Goal: Task Accomplishment & Management: Use online tool/utility

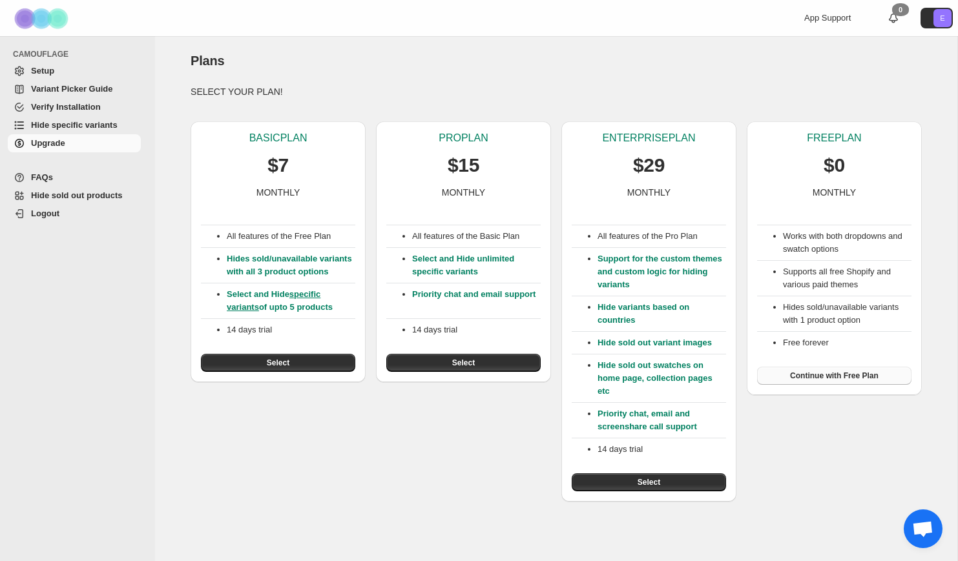
click at [863, 378] on span "Continue with Free Plan" at bounding box center [834, 376] width 88 height 10
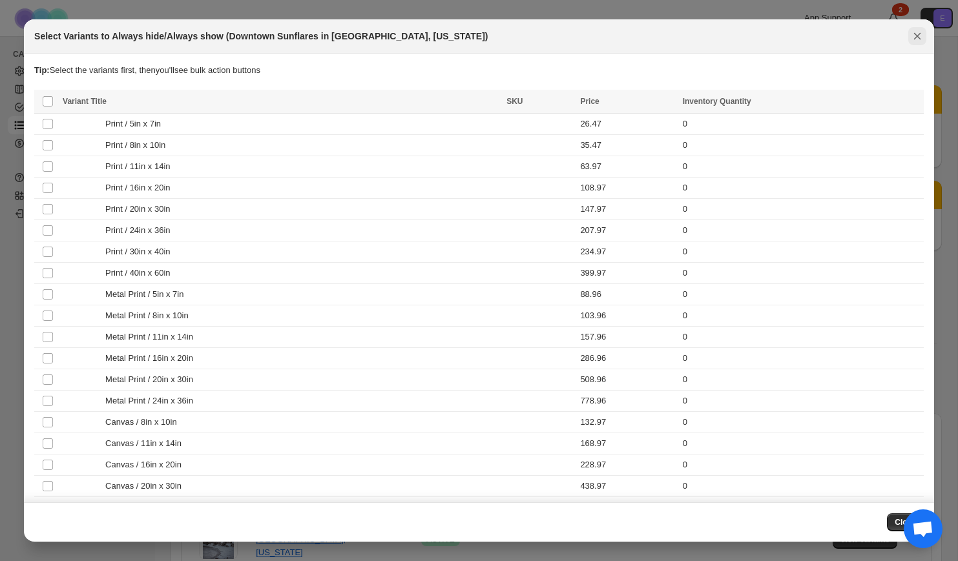
click at [917, 32] on icon "Close" at bounding box center [917, 36] width 13 height 13
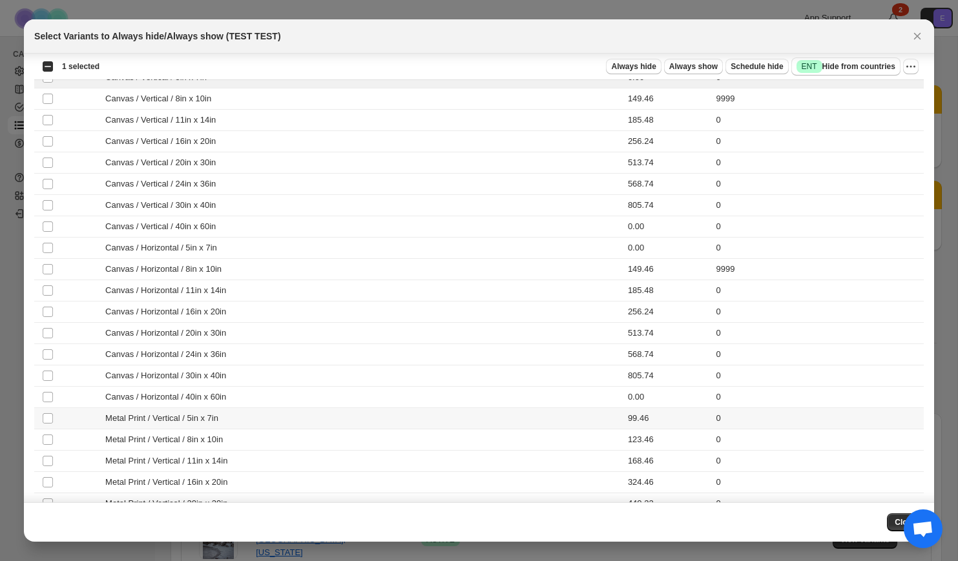
scroll to position [400, 0]
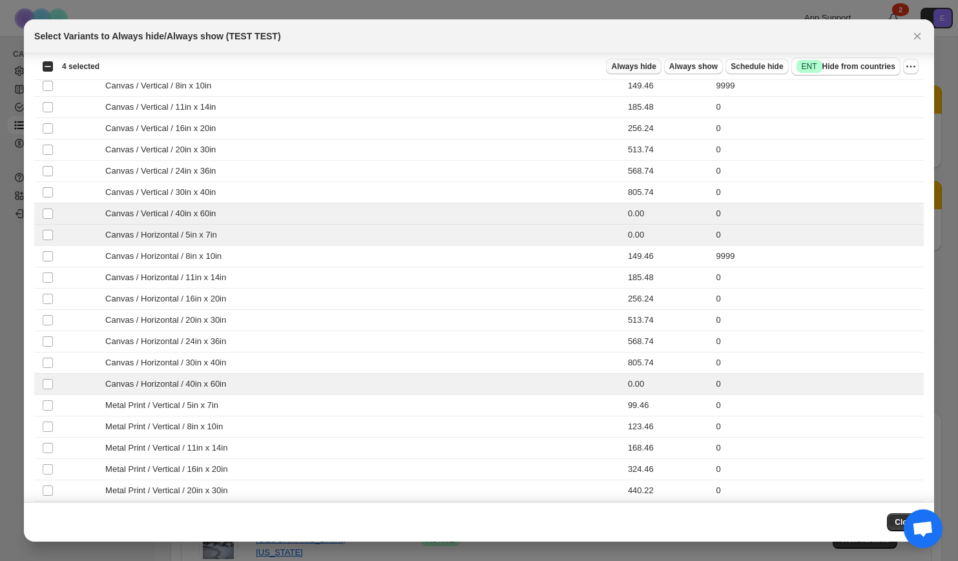
click at [648, 65] on span "Always hide" at bounding box center [633, 66] width 45 height 10
click at [917, 33] on icon "Close" at bounding box center [917, 36] width 13 height 13
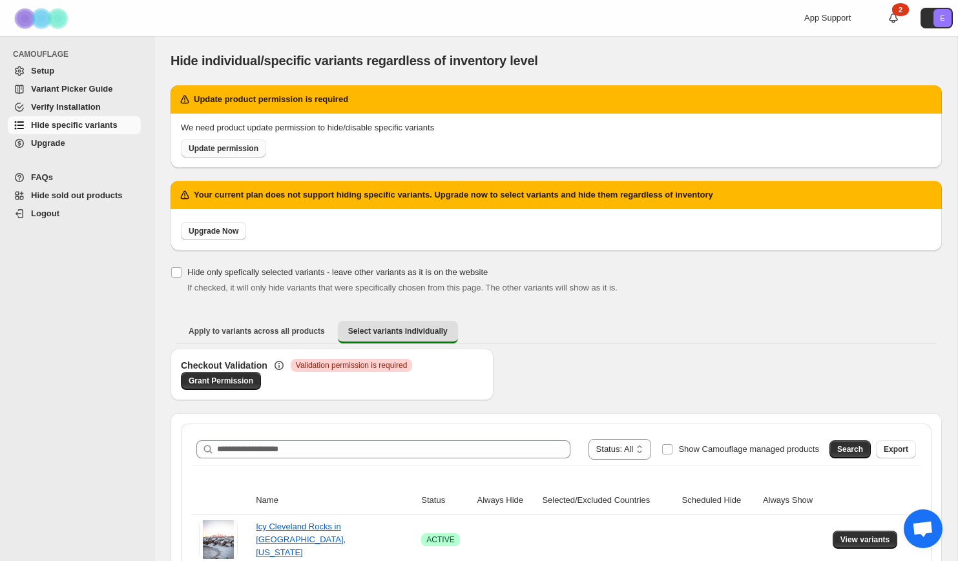
click at [249, 149] on span "Update permission" at bounding box center [224, 148] width 70 height 10
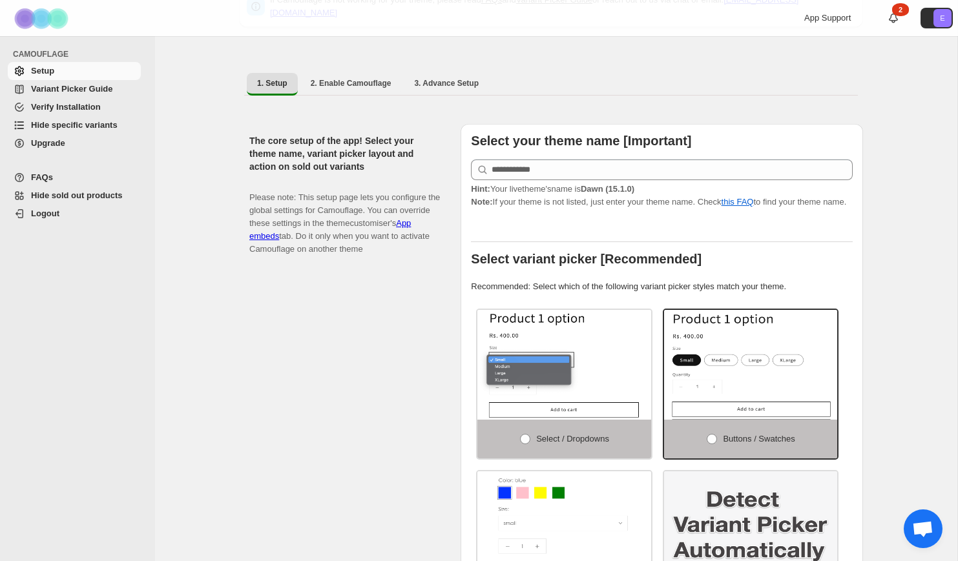
scroll to position [142, 0]
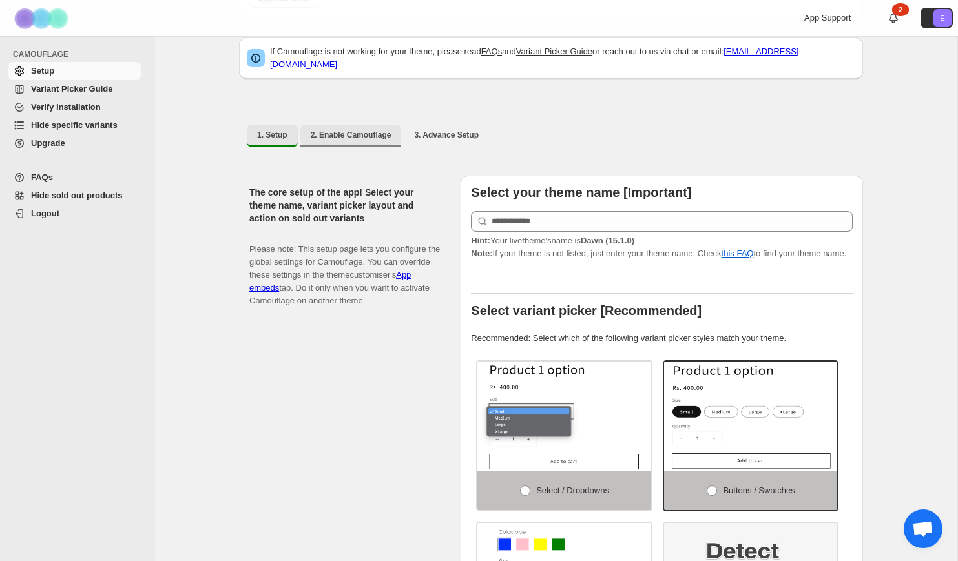
click at [368, 132] on span "2. Enable Camouflage" at bounding box center [351, 135] width 81 height 10
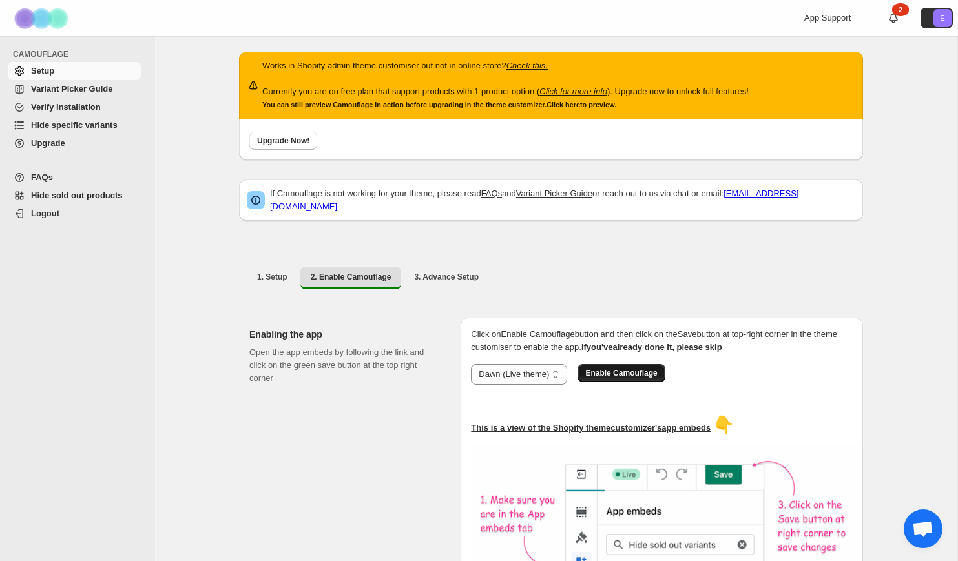
click at [619, 368] on span "Enable Camouflage" at bounding box center [621, 373] width 72 height 10
click at [447, 272] on span "3. Advance Setup" at bounding box center [446, 277] width 65 height 10
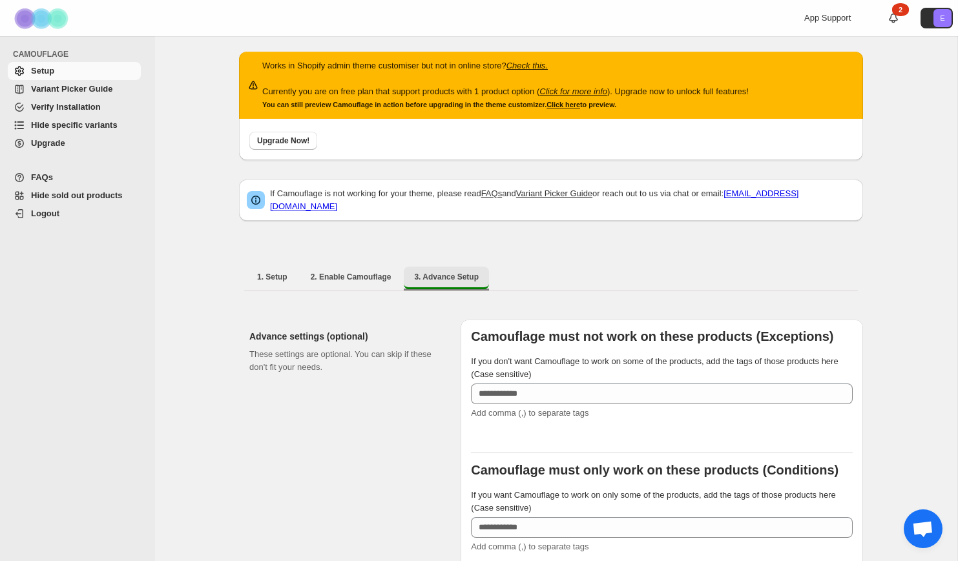
scroll to position [289, 0]
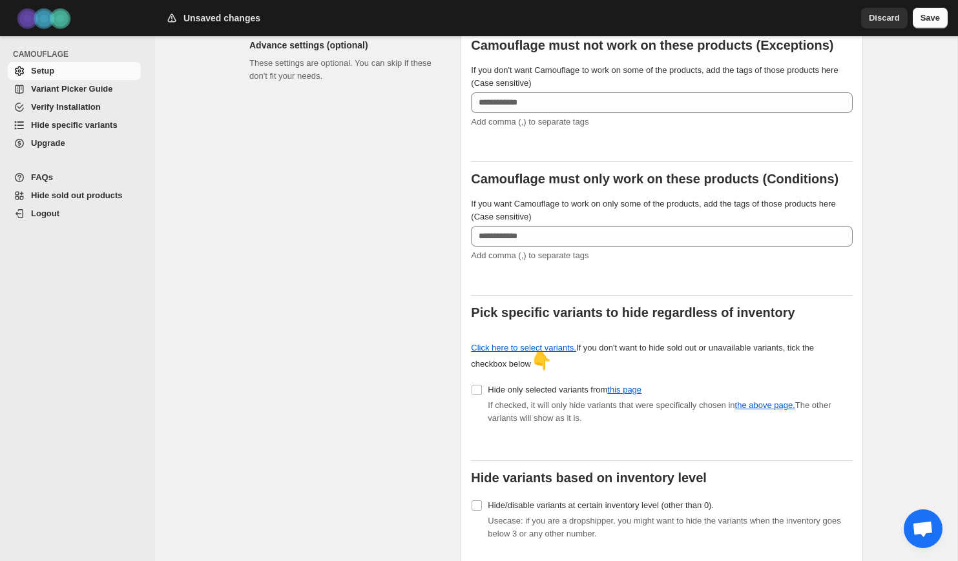
click at [926, 17] on span "Save" at bounding box center [929, 18] width 19 height 13
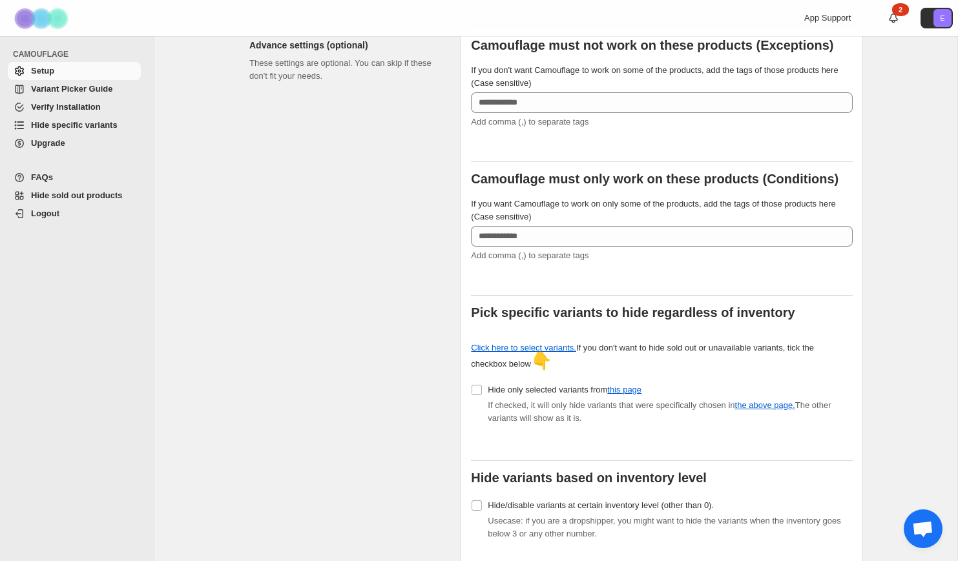
scroll to position [0, 0]
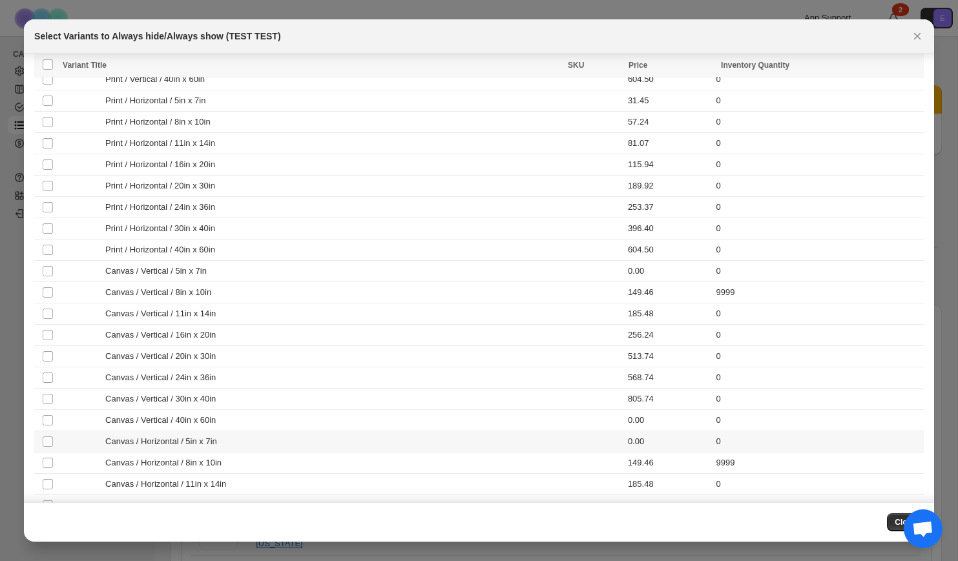
scroll to position [220, 0]
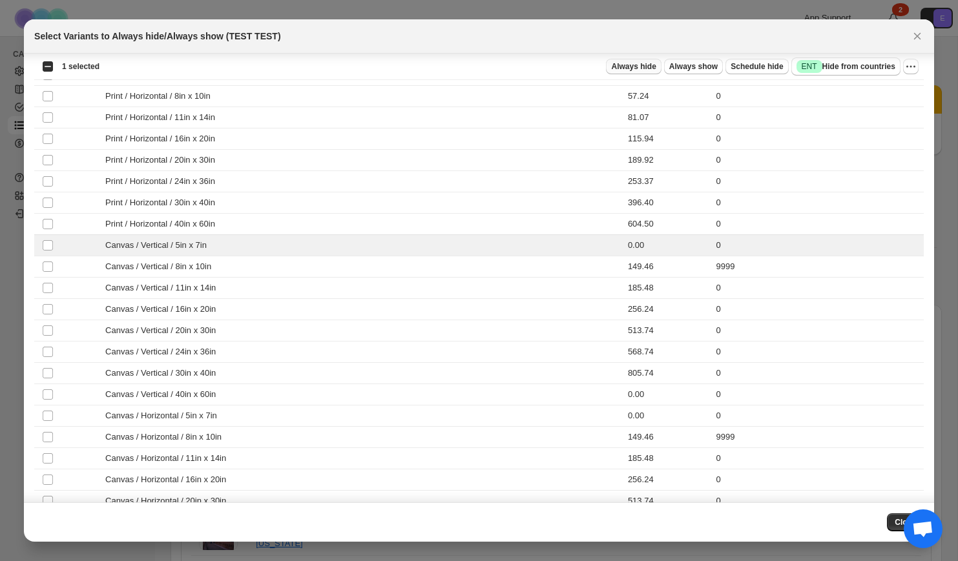
click at [631, 66] on span "Always hide" at bounding box center [633, 66] width 45 height 10
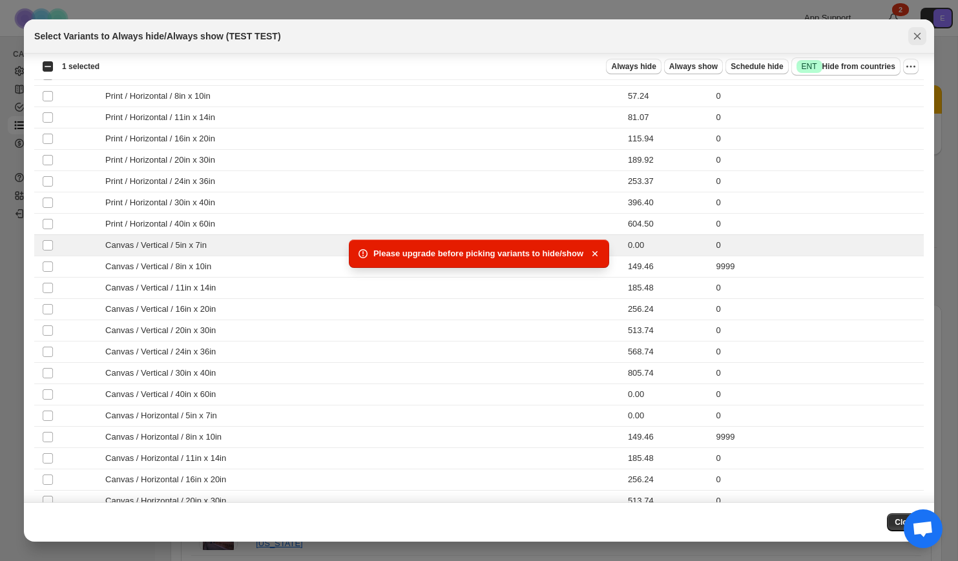
click at [919, 37] on icon "Close" at bounding box center [917, 36] width 13 height 13
